Goal: Task Accomplishment & Management: Use online tool/utility

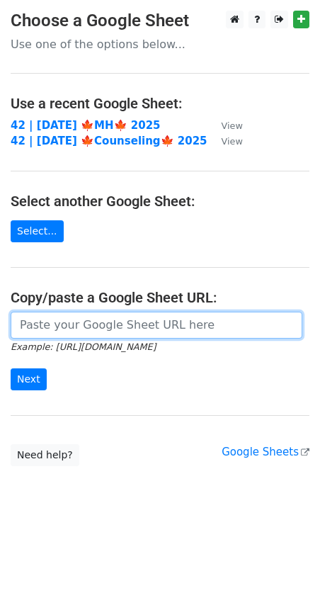
click at [150, 322] on input "url" at bounding box center [157, 325] width 292 height 27
paste input "https://docs.google.com/spreadsheets/d/1qnrYXjZrsjzKfA_yf-0NmiyLoIXQdDhAvsz7kJG…"
type input "https://docs.google.com/spreadsheets/d/1qnrYXjZrsjzKfA_yf-0NmiyLoIXQdDhAvsz7kJG…"
click at [11, 368] on input "Next" at bounding box center [29, 379] width 36 height 22
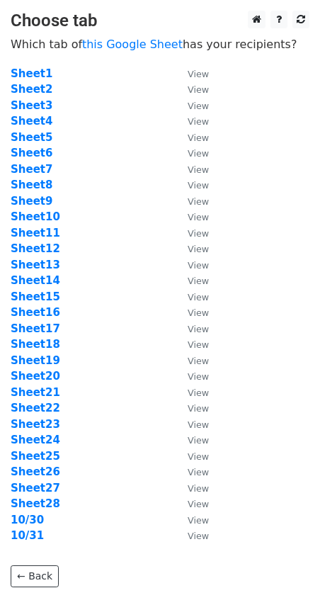
click at [122, 217] on td "Sheet10" at bounding box center [92, 217] width 163 height 16
click at [20, 522] on strong "10/30" at bounding box center [27, 520] width 33 height 13
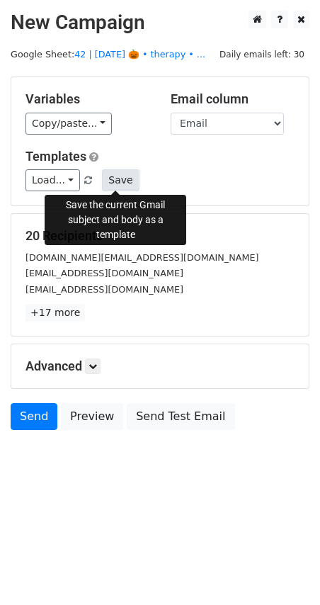
click at [116, 180] on button "Save" at bounding box center [120, 180] width 37 height 22
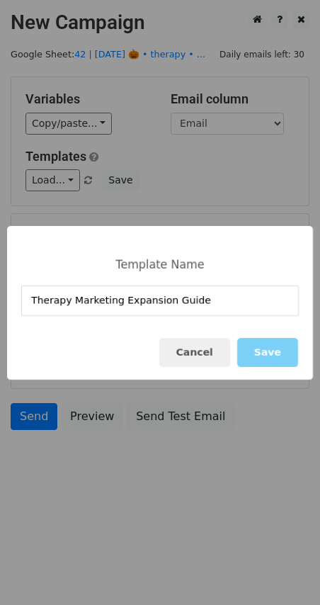
type input "Therapy Marketing Expansion Guide"
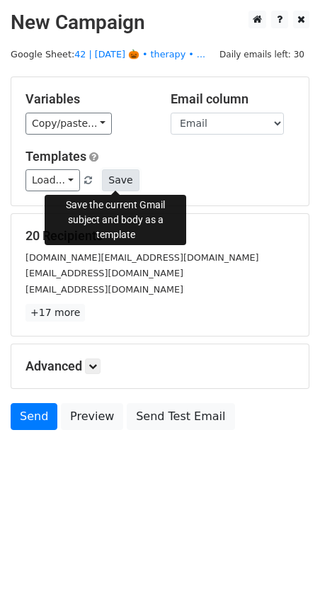
click at [120, 180] on button "Save" at bounding box center [120, 180] width 37 height 22
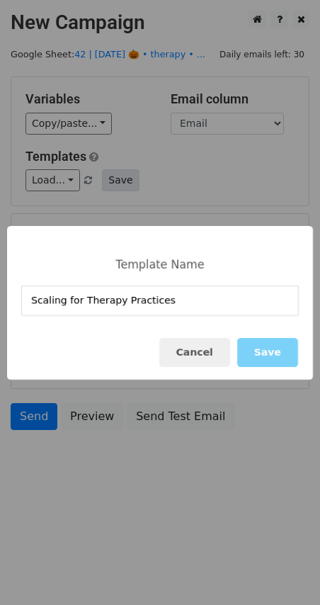
type input "Scaling for Therapy Practices"
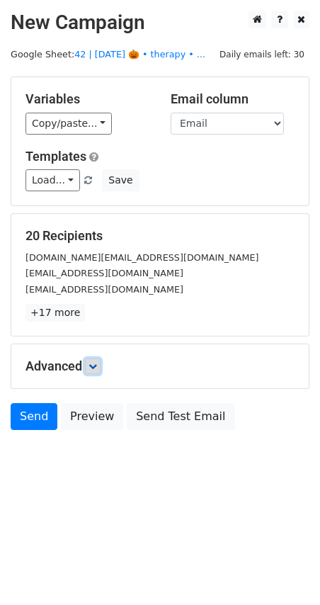
click at [94, 359] on link at bounding box center [93, 367] width 16 height 16
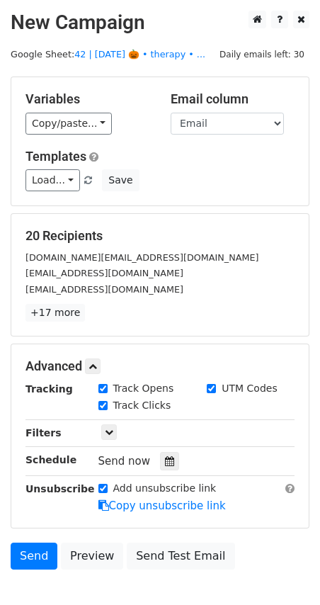
click at [167, 469] on div "Tracking Track Opens UTM Codes Track Clicks Filters Only include spreadsheet ro…" at bounding box center [160, 447] width 269 height 133
click at [160, 452] on div at bounding box center [169, 461] width 19 height 18
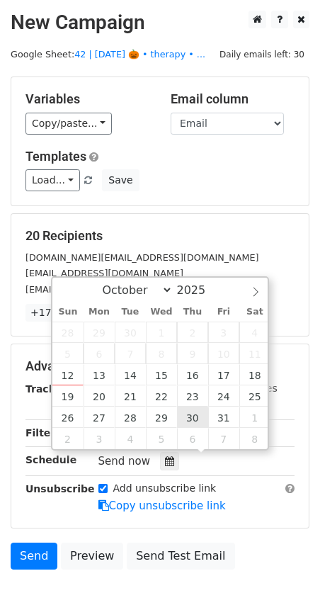
type input "2025-10-30 12:00"
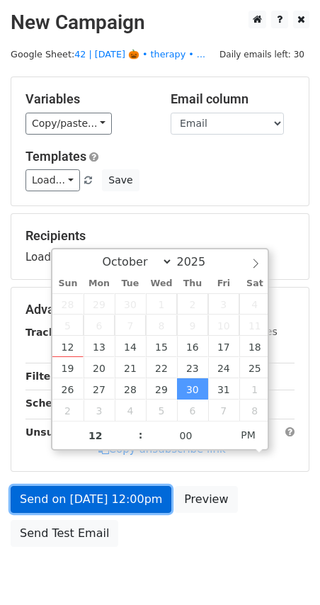
click at [127, 490] on link "Send on Oct 30 at 12:00pm" at bounding box center [91, 499] width 161 height 27
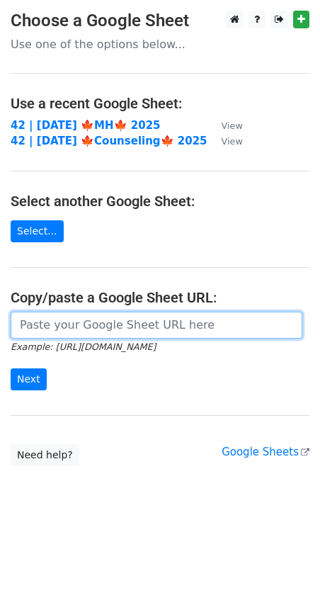
click at [121, 315] on input "url" at bounding box center [157, 325] width 292 height 27
paste input "https://docs.google.com/spreadsheets/d/1qnrYXjZrsjzKfA_yf-0NmiyLoIXQdDhAvsz7kJG…"
type input "https://docs.google.com/spreadsheets/d/1qnrYXjZrsjzKfA_yf-0NmiyLoIXQdDhAvsz7kJG…"
click at [11, 368] on input "Next" at bounding box center [29, 379] width 36 height 22
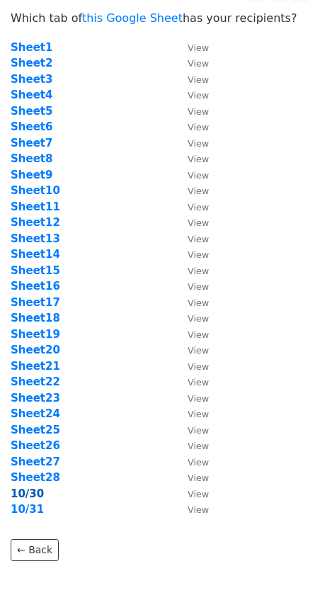
scroll to position [26, 0]
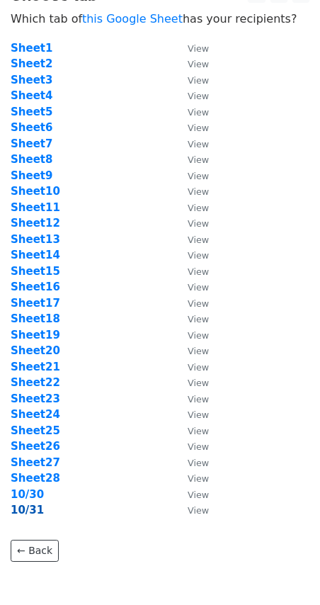
click at [28, 513] on strong "10/31" at bounding box center [27, 510] width 33 height 13
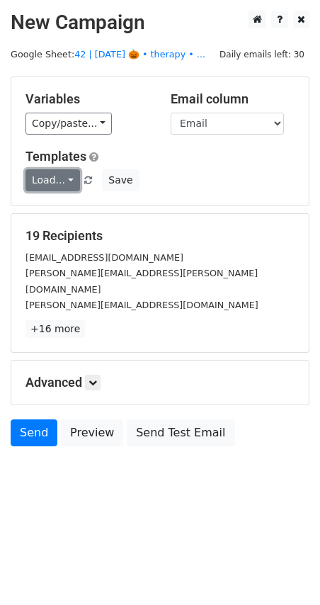
click at [69, 179] on link "Load..." at bounding box center [53, 180] width 55 height 22
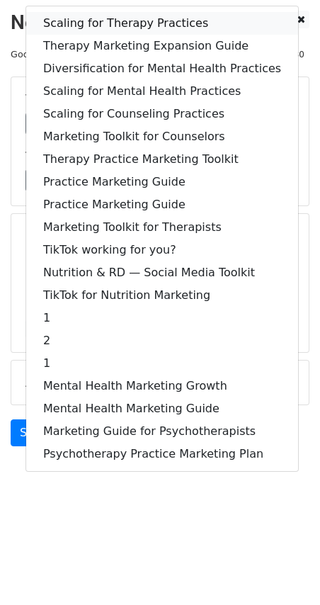
click at [120, 28] on link "Scaling for Therapy Practices" at bounding box center [162, 23] width 272 height 23
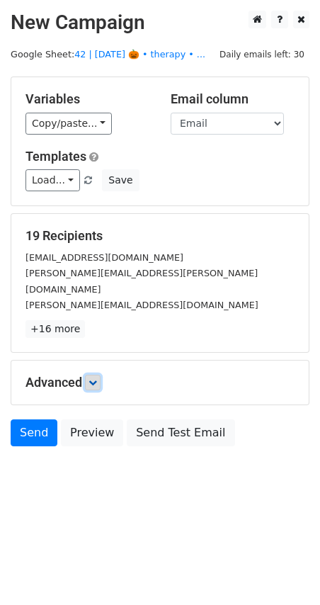
click at [97, 375] on link at bounding box center [93, 383] width 16 height 16
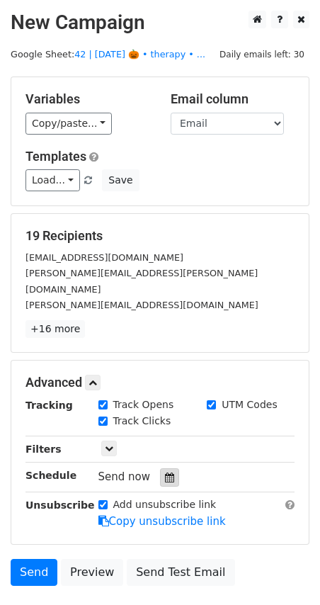
click at [168, 468] on div at bounding box center [169, 477] width 19 height 18
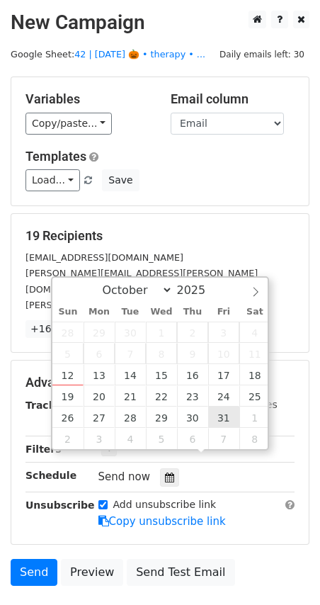
type input "2025-10-31 12:00"
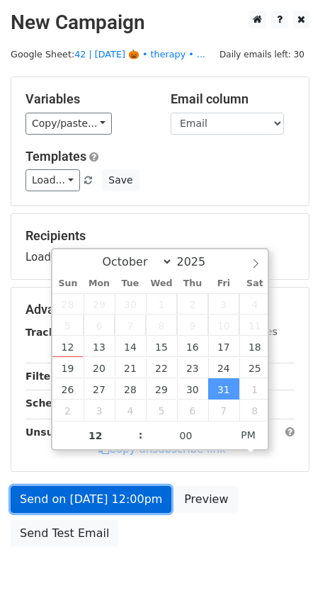
click at [133, 497] on link "Send on Oct 31 at 12:00pm" at bounding box center [91, 499] width 161 height 27
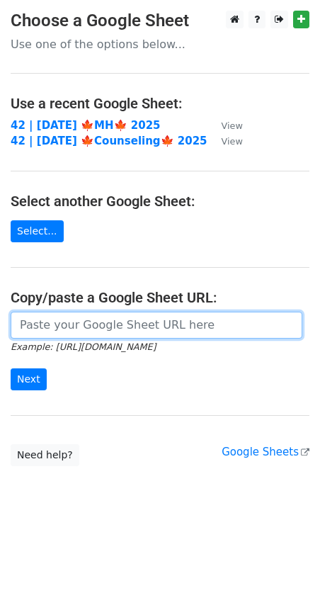
click at [82, 330] on input "url" at bounding box center [157, 325] width 292 height 27
paste input "https://docs.google.com/spreadsheets/d/1qnrYXjZrsjzKfA_yf-0NmiyLoIXQdDhAvsz7kJG…"
type input "https://docs.google.com/spreadsheets/d/1qnrYXjZrsjzKfA_yf-0NmiyLoIXQdDhAvsz7kJG…"
click at [11, 368] on input "Next" at bounding box center [29, 379] width 36 height 22
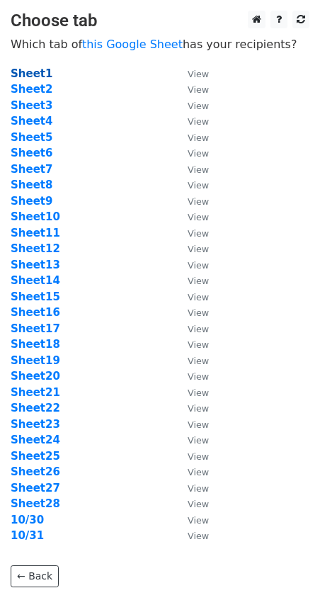
click at [38, 67] on strong "Sheet1" at bounding box center [32, 73] width 42 height 13
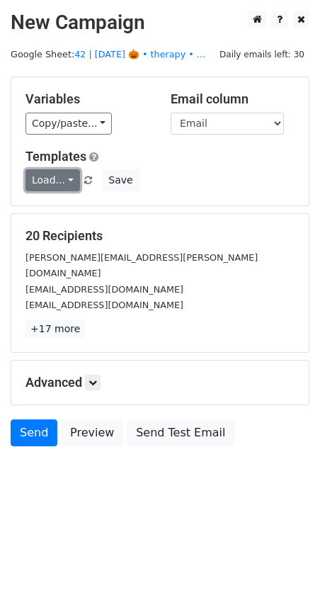
click at [55, 171] on link "Load..." at bounding box center [53, 180] width 55 height 22
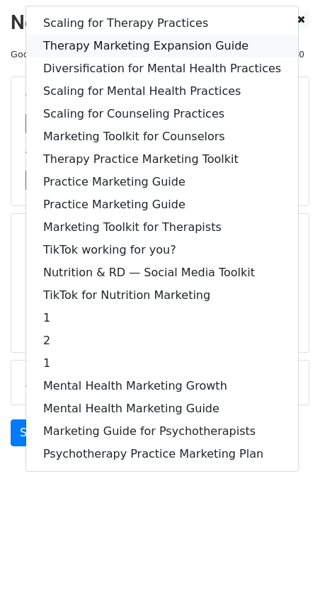
click at [155, 38] on link "Therapy Marketing Expansion Guide" at bounding box center [162, 46] width 272 height 23
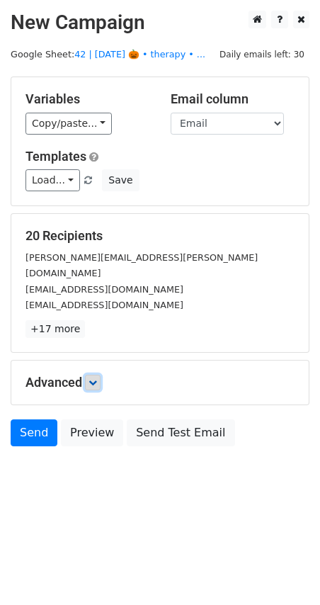
click at [97, 378] on icon at bounding box center [93, 382] width 9 height 9
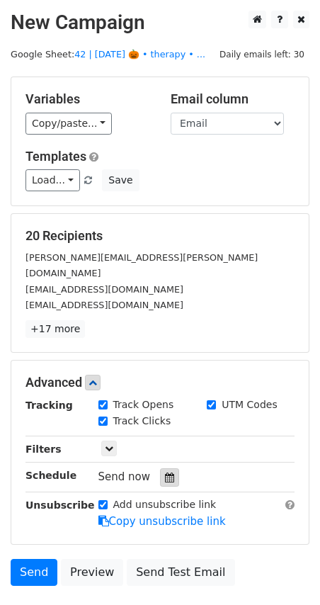
click at [165, 473] on icon at bounding box center [169, 478] width 9 height 10
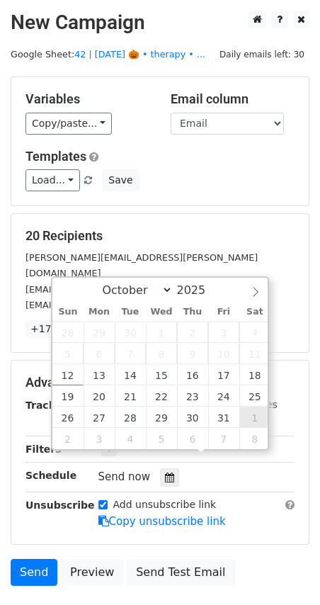
type input "2025-11-01 12:00"
select select "10"
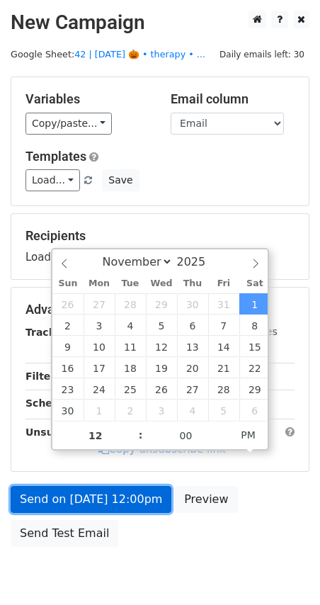
click at [105, 495] on link "Send on Nov 1 at 12:00pm" at bounding box center [91, 499] width 161 height 27
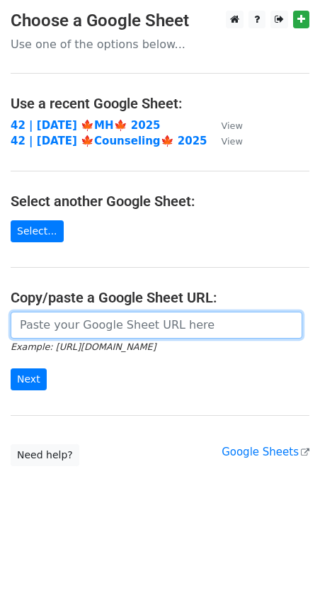
click at [95, 328] on input "url" at bounding box center [157, 325] width 292 height 27
paste input "https://docs.google.com/spreadsheets/d/1qnrYXjZrsjzKfA_yf-0NmiyLoIXQdDhAvsz7kJG…"
type input "https://docs.google.com/spreadsheets/d/1qnrYXjZrsjzKfA_yf-0NmiyLoIXQdDhAvsz7kJG…"
click at [11, 368] on input "Next" at bounding box center [29, 379] width 36 height 22
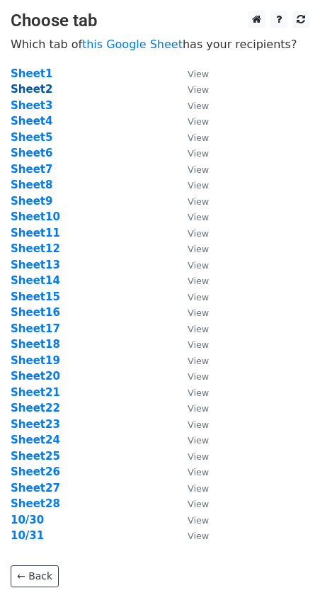
click at [38, 91] on strong "Sheet2" at bounding box center [32, 89] width 42 height 13
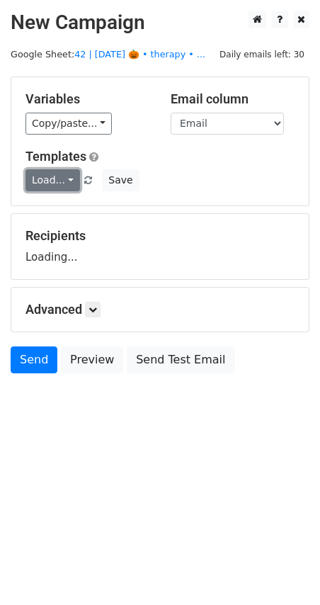
click at [40, 181] on link "Load..." at bounding box center [53, 180] width 55 height 22
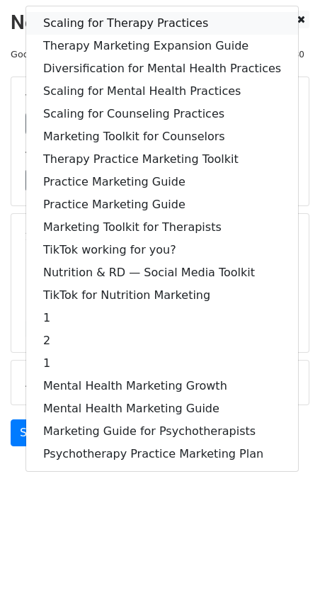
click at [133, 21] on link "Scaling for Therapy Practices" at bounding box center [162, 23] width 272 height 23
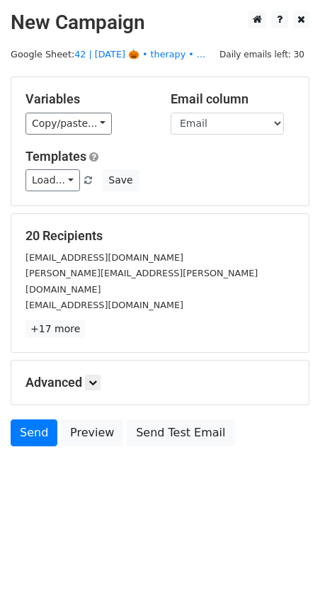
click at [97, 361] on div "Advanced Tracking Track Opens UTM Codes Track Clicks Filters Only include sprea…" at bounding box center [160, 383] width 298 height 44
click at [96, 378] on icon at bounding box center [93, 382] width 9 height 9
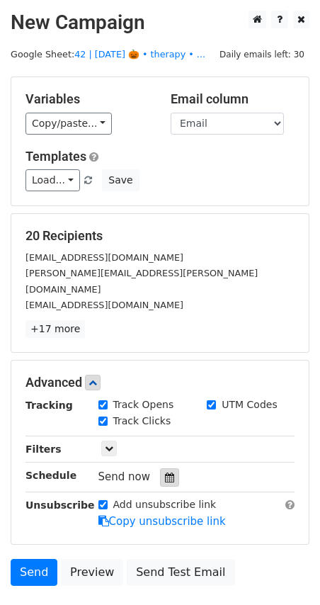
click at [165, 473] on icon at bounding box center [169, 478] width 9 height 10
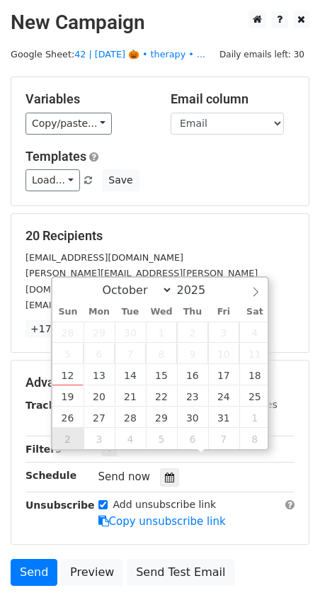
type input "[DATE] 12:00"
select select "10"
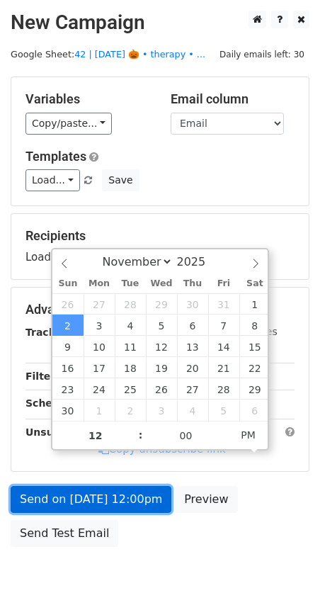
click at [63, 504] on link "Send on [DATE] 12:00pm" at bounding box center [91, 499] width 161 height 27
